Goal: Task Accomplishment & Management: Use online tool/utility

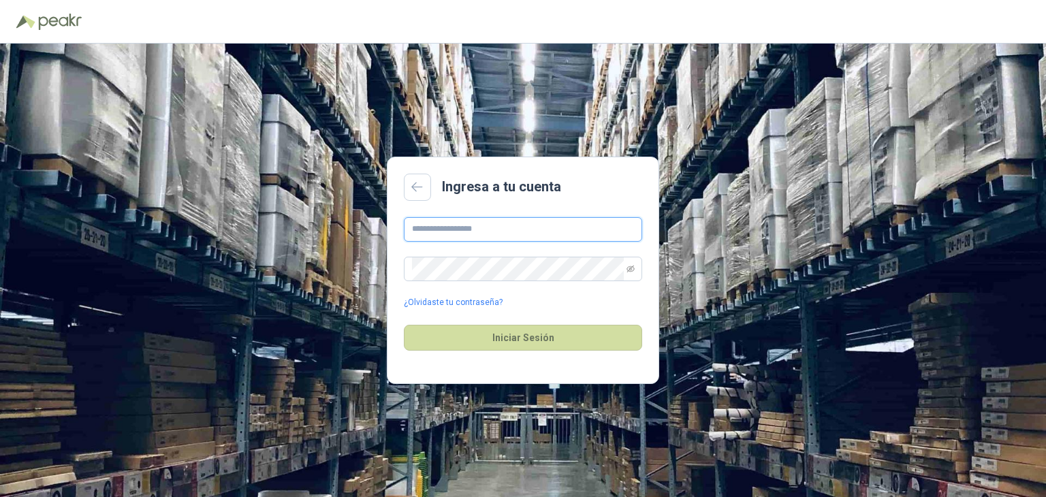
click at [481, 238] on input "text" at bounding box center [523, 229] width 238 height 25
type input "**********"
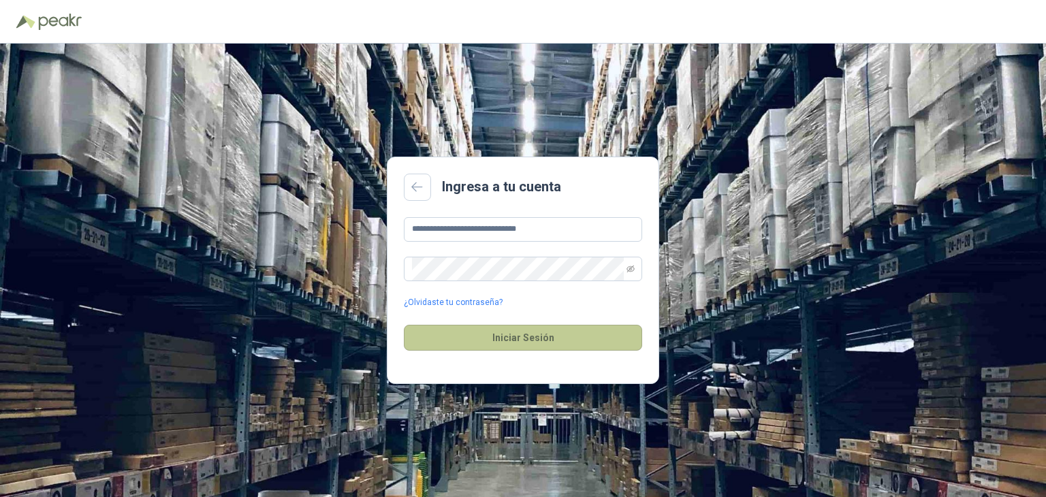
click at [528, 337] on button "Iniciar Sesión" at bounding box center [523, 338] width 238 height 26
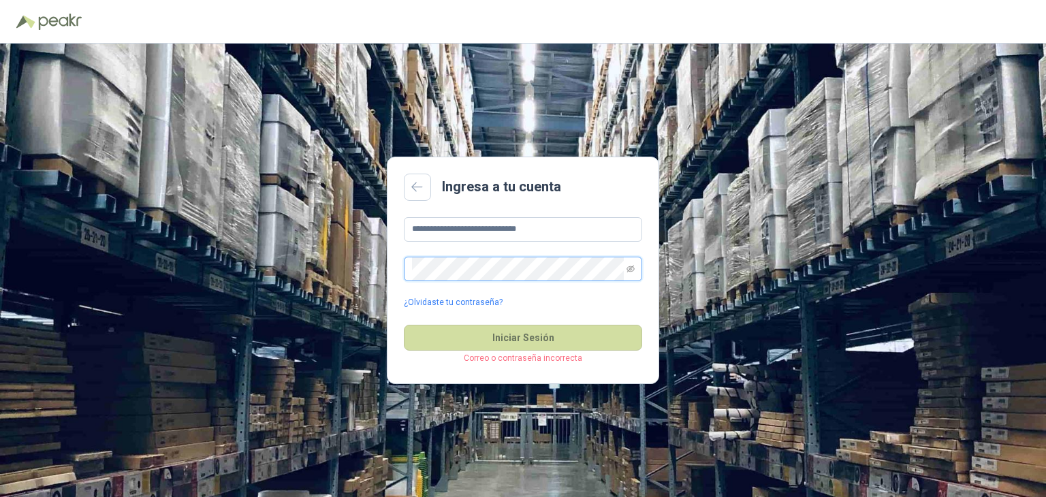
click at [327, 245] on div "**********" at bounding box center [523, 270] width 1046 height 453
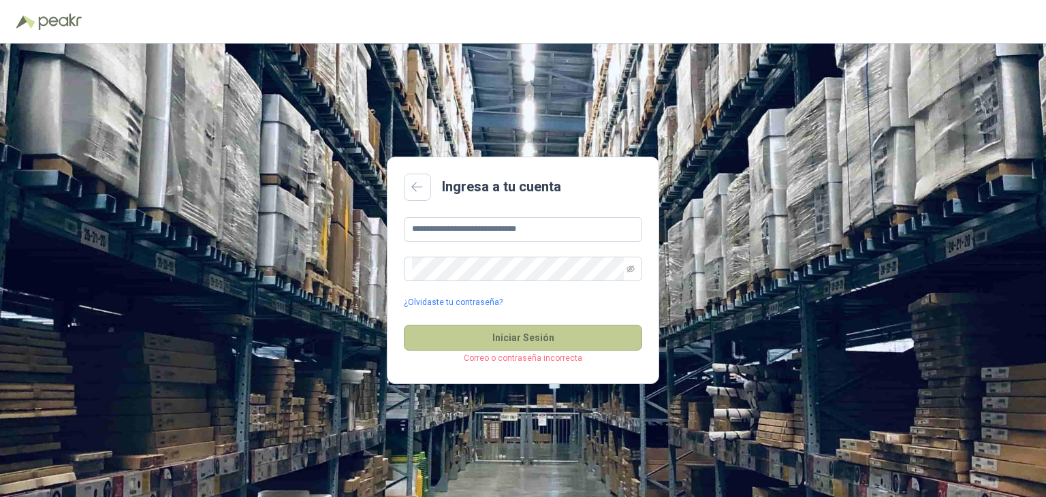
click at [525, 333] on button "Iniciar Sesión" at bounding box center [523, 338] width 238 height 26
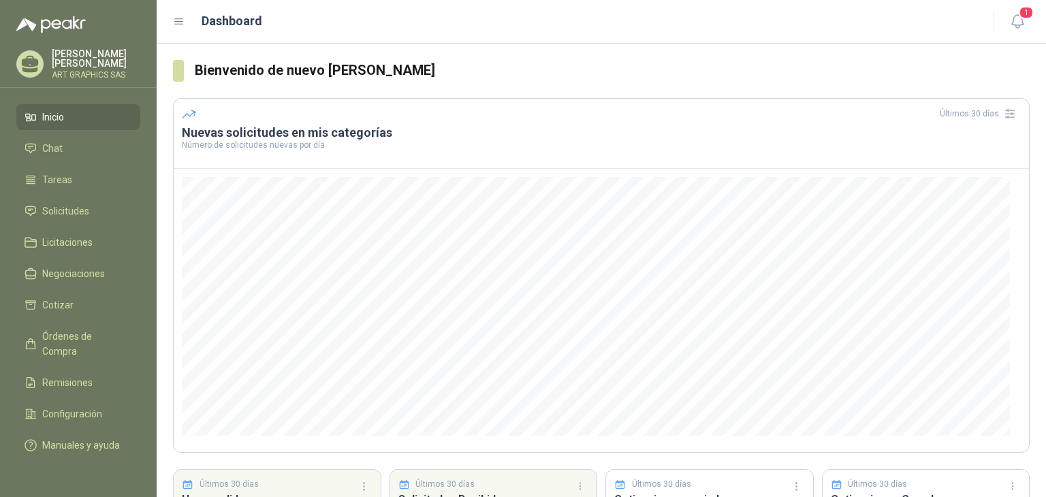
scroll to position [116, 0]
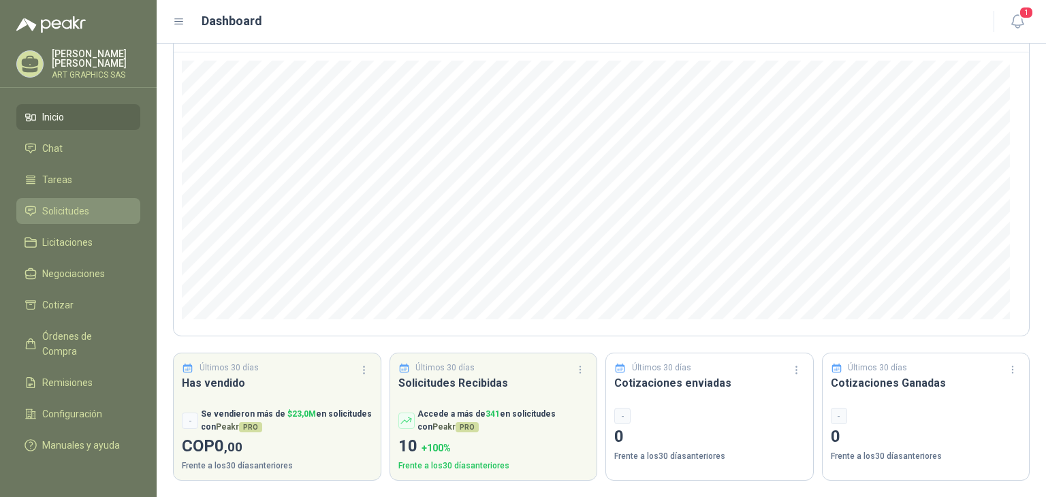
click at [51, 210] on span "Solicitudes" at bounding box center [65, 211] width 47 height 15
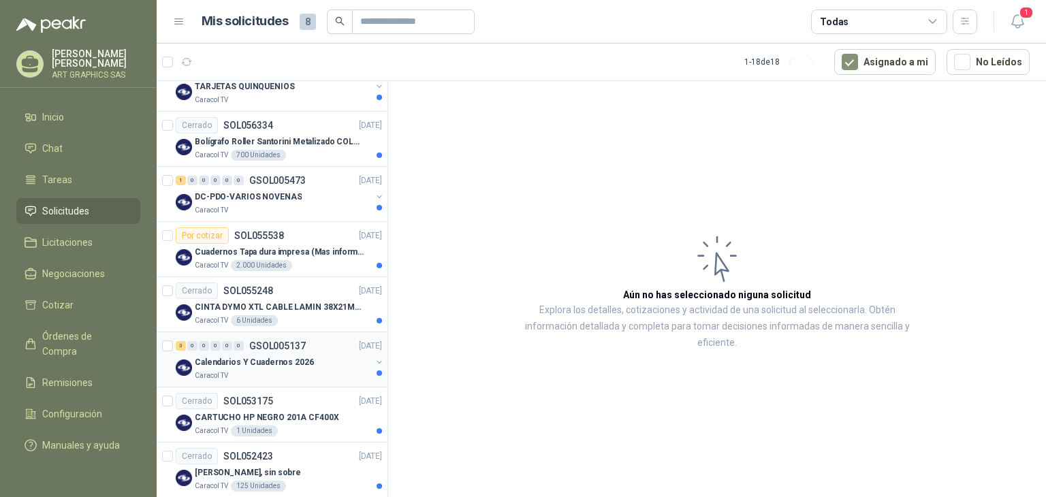
scroll to position [545, 0]
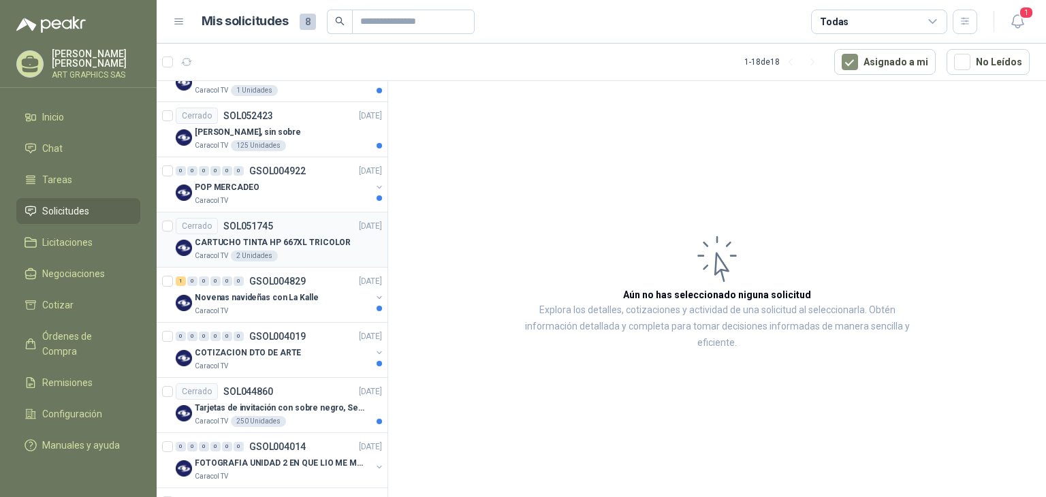
click at [253, 236] on p "CARTUCHO TINTA HP 667XL TRICOLOR" at bounding box center [273, 242] width 156 height 13
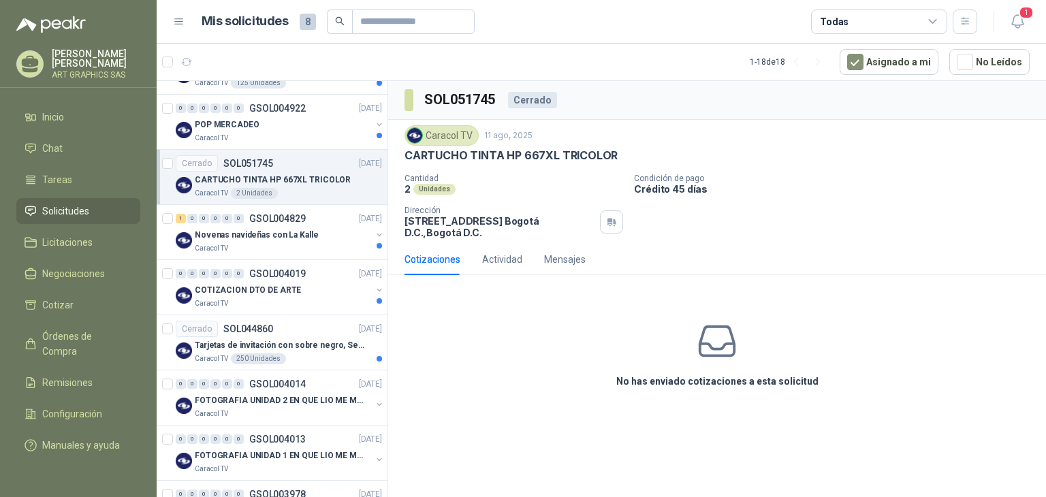
scroll to position [441, 0]
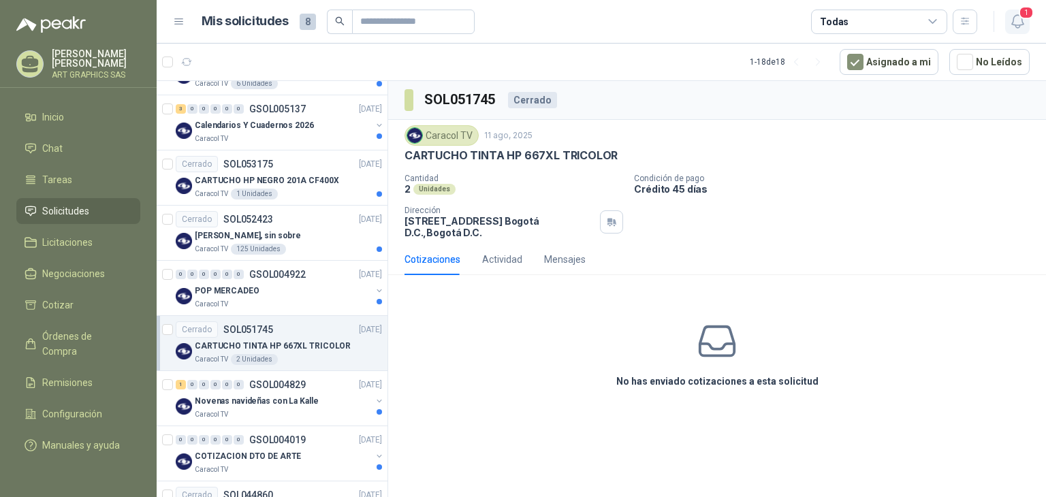
click at [1018, 20] on icon "button" at bounding box center [1017, 21] width 17 height 17
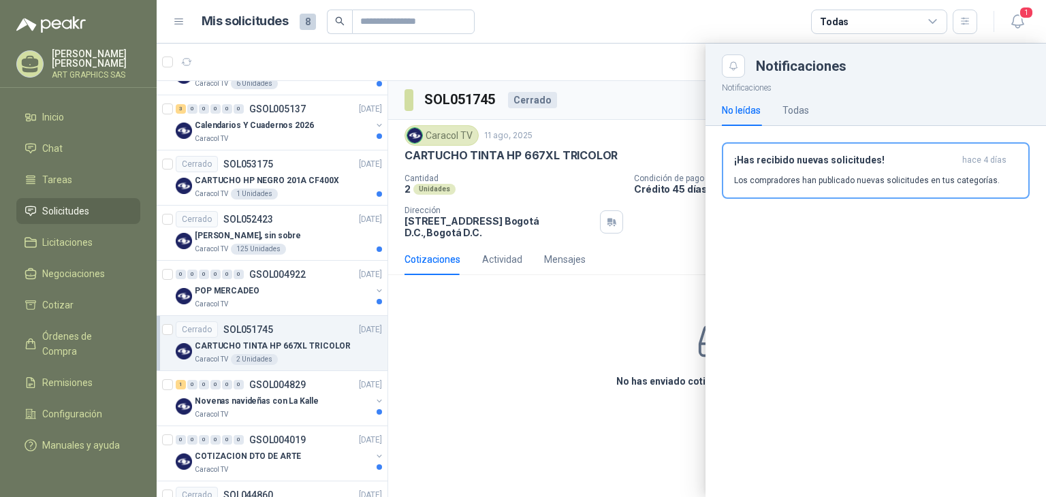
click at [626, 71] on div at bounding box center [601, 270] width 889 height 453
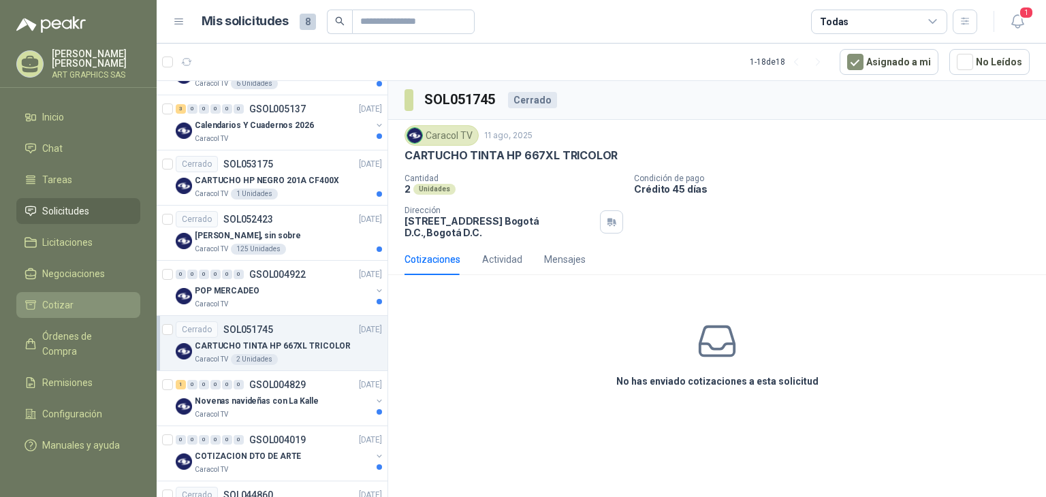
click at [54, 302] on span "Cotizar" at bounding box center [57, 304] width 31 height 15
